Goal: Navigation & Orientation: Find specific page/section

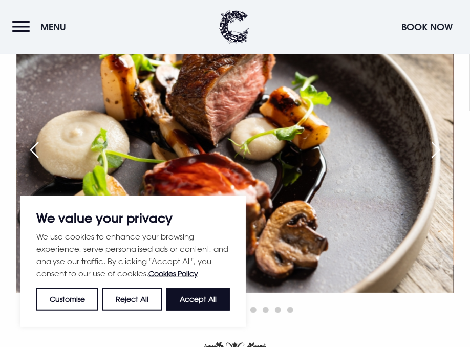
scroll to position [563, 0]
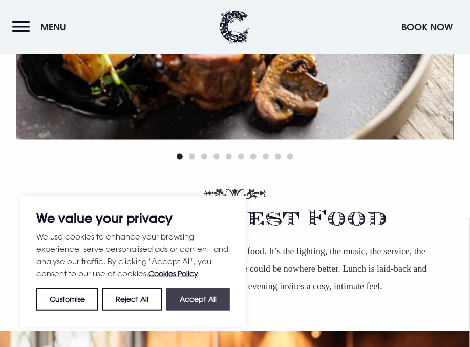
click at [207, 304] on button "Accept All" at bounding box center [197, 299] width 63 height 23
checkbox input "true"
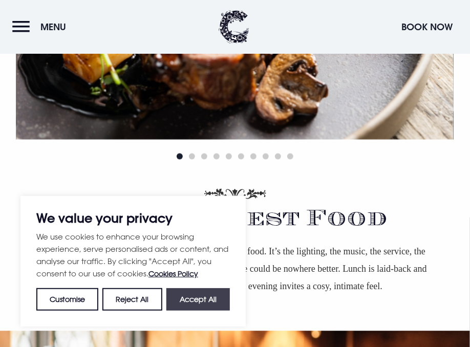
checkbox input "true"
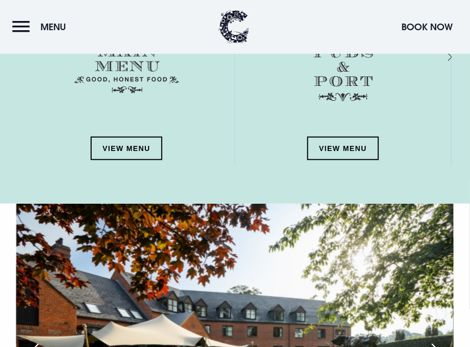
scroll to position [1331, 0]
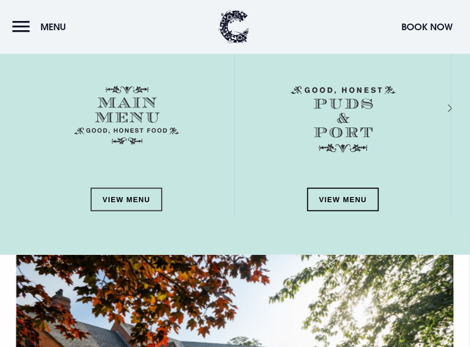
click at [123, 195] on link "View Menu" at bounding box center [127, 200] width 72 height 24
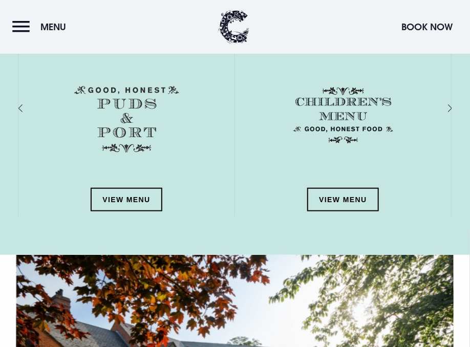
scroll to position [1382, 0]
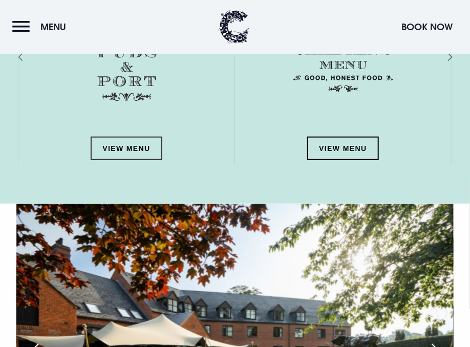
click at [126, 148] on link "View Menu" at bounding box center [127, 149] width 72 height 24
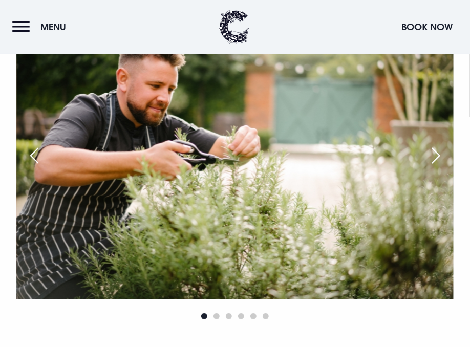
scroll to position [2303, 0]
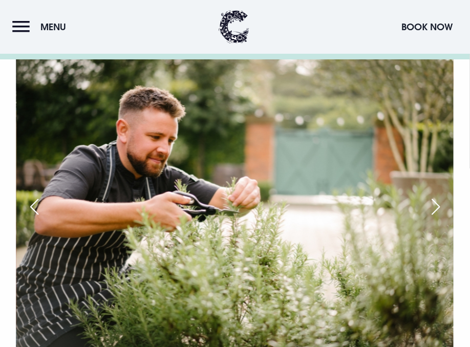
click at [25, 32] on button "Menu" at bounding box center [41, 27] width 59 height 22
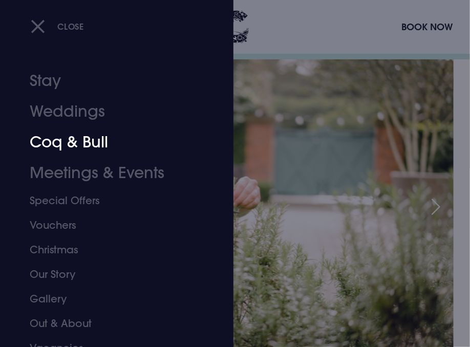
click at [96, 142] on link "Coq & Bull" at bounding box center [111, 142] width 162 height 31
